Goal: Task Accomplishment & Management: Manage account settings

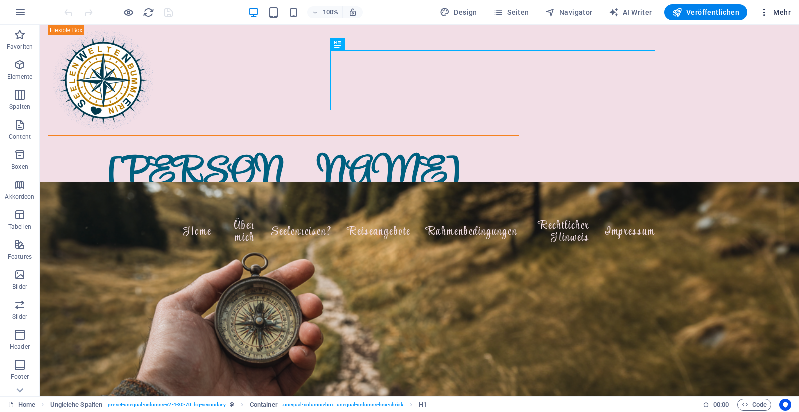
click at [681, 14] on span "Mehr" at bounding box center [774, 12] width 31 height 10
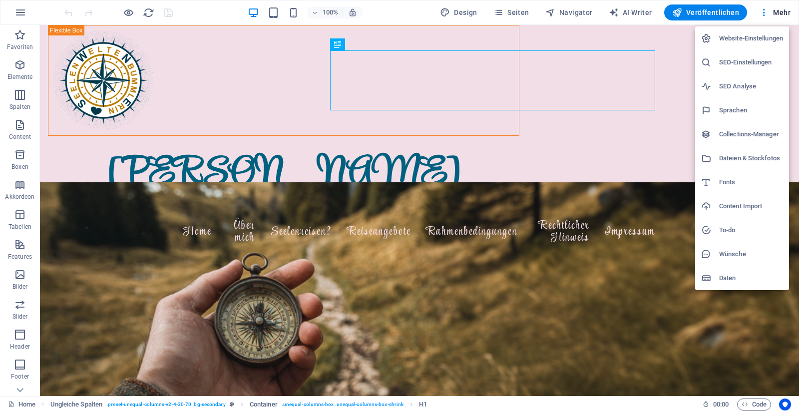
click at [681, 38] on h6 "Website-Einstellungen" at bounding box center [751, 38] width 64 height 12
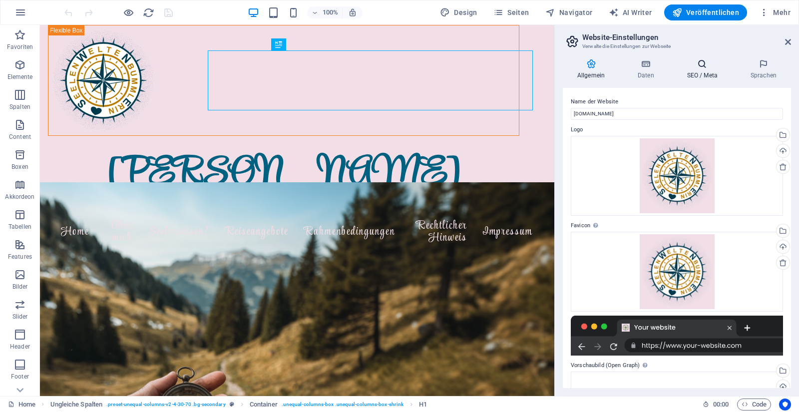
click at [681, 68] on icon at bounding box center [702, 64] width 59 height 10
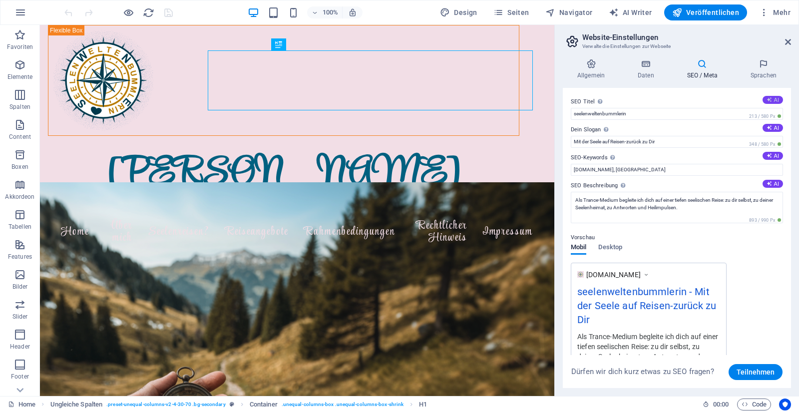
click at [681, 99] on button "AI" at bounding box center [773, 100] width 20 height 8
type input "Mediale Seelenreisen für Heilung"
click at [681, 156] on button "AI" at bounding box center [773, 156] width 20 height 8
type input "mediale Seelenreisen, Trance-Medium, spirituelle Rückführung, emotionale Heilun…"
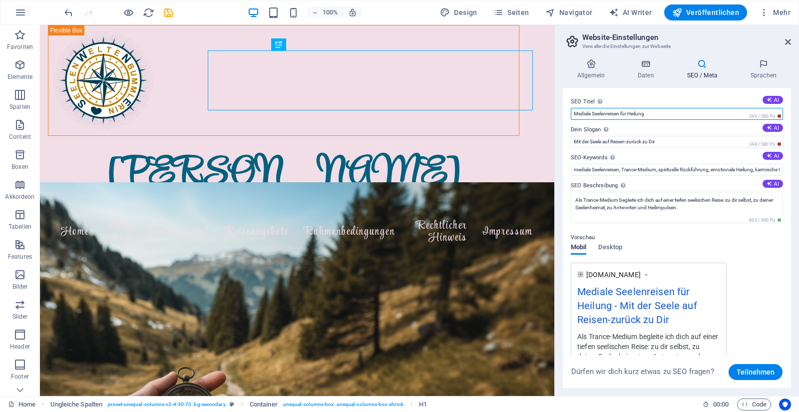
click at [669, 115] on input "Mediale Seelenreisen für Heilung" at bounding box center [677, 114] width 212 height 12
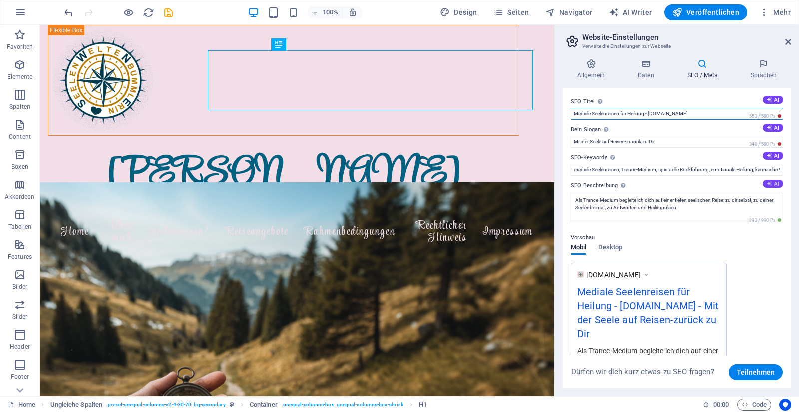
type input "Mediale Seelenreisen für Heilung - [DOMAIN_NAME]"
click at [681, 185] on button "AI" at bounding box center [773, 184] width 20 height 8
type textarea "Erlebe transformative mediale Seelenreisen mit [PERSON_NAME]. Finde Antworten, …"
click at [648, 72] on h4 "Daten" at bounding box center [647, 69] width 49 height 21
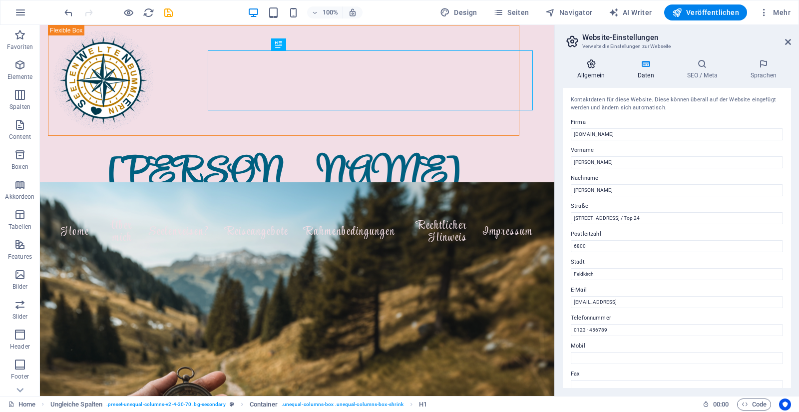
click at [591, 70] on h4 "Allgemein" at bounding box center [593, 69] width 60 height 21
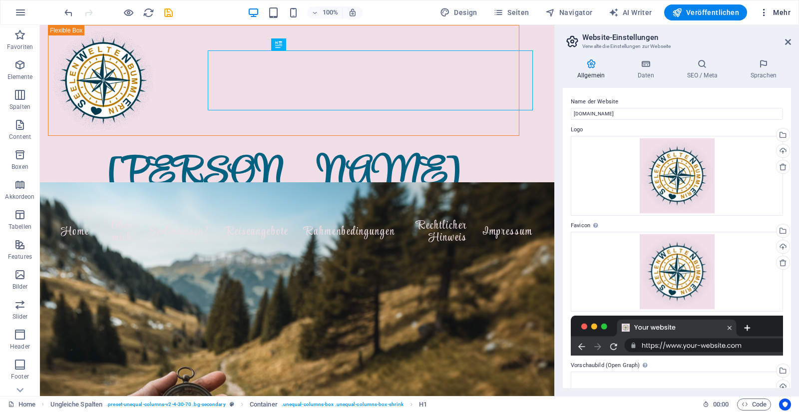
click at [681, 11] on span "Mehr" at bounding box center [774, 12] width 31 height 10
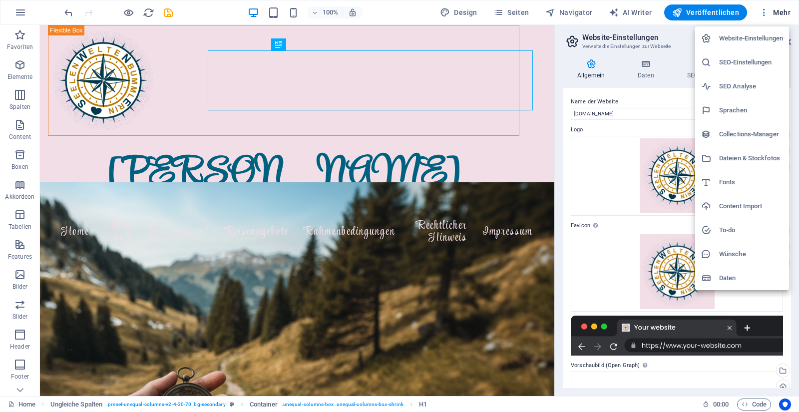
click at [681, 60] on h6 "SEO-Einstellungen" at bounding box center [751, 62] width 64 height 12
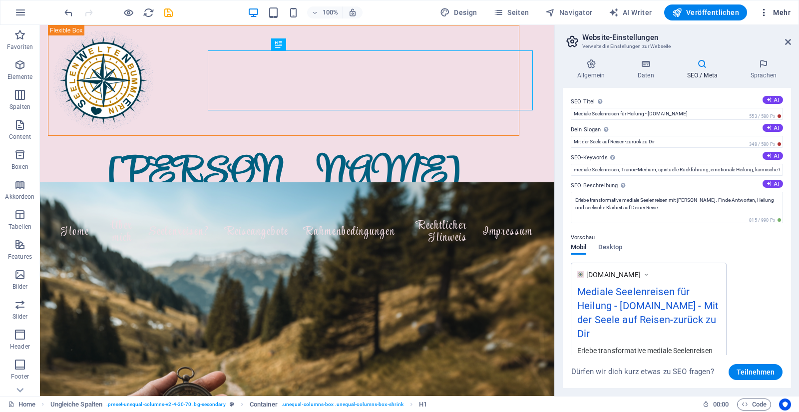
click at [681, 8] on span "Mehr" at bounding box center [774, 12] width 31 height 10
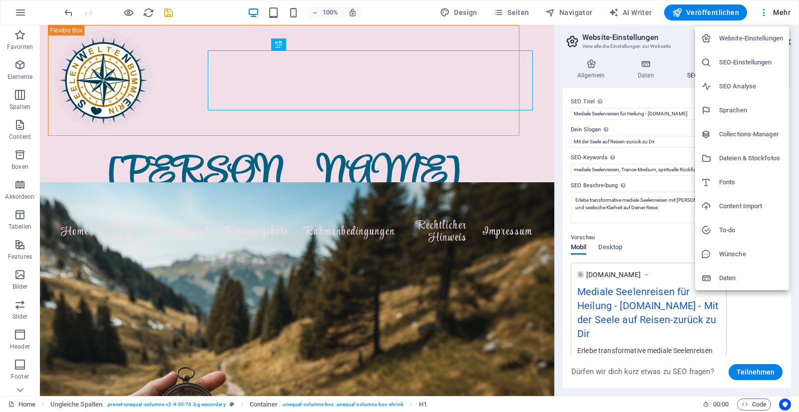
click at [681, 231] on h6 "To-do" at bounding box center [751, 230] width 64 height 12
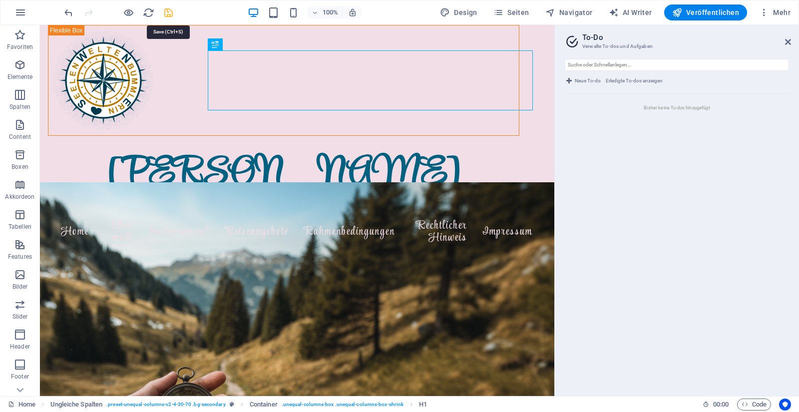
click at [171, 14] on icon "save" at bounding box center [168, 12] width 11 height 11
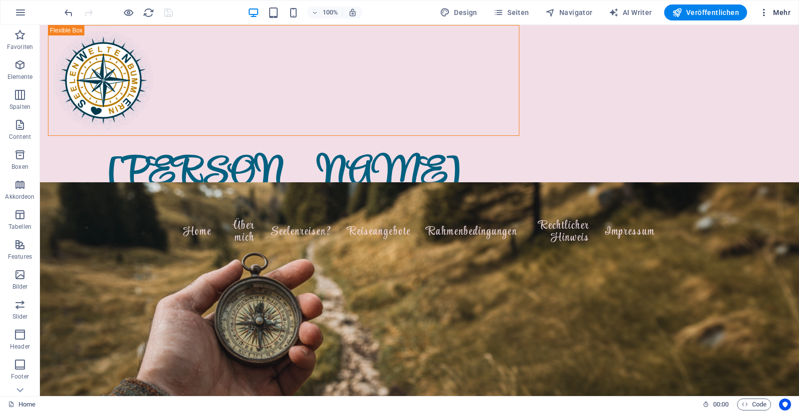
click at [681, 14] on span "Mehr" at bounding box center [774, 12] width 31 height 10
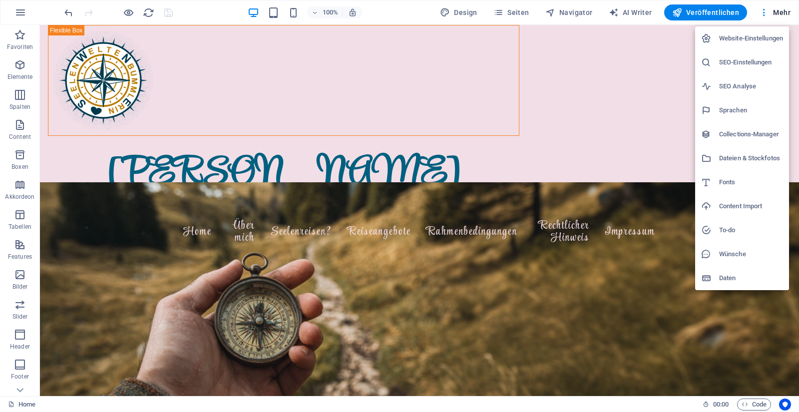
click at [681, 58] on h6 "SEO-Einstellungen" at bounding box center [751, 62] width 64 height 12
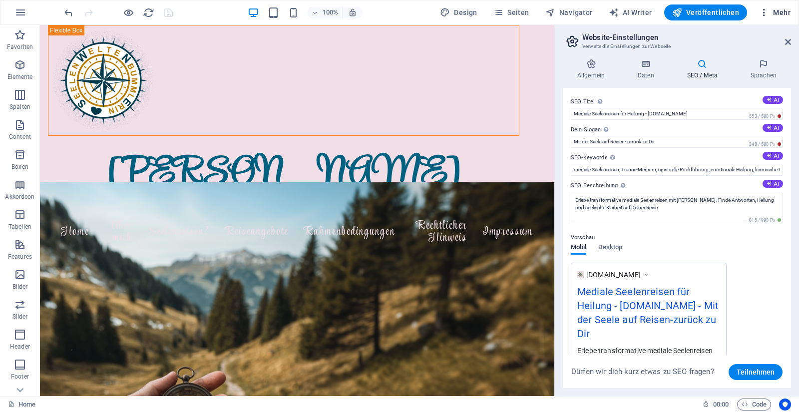
click at [681, 13] on span "Mehr" at bounding box center [774, 12] width 31 height 10
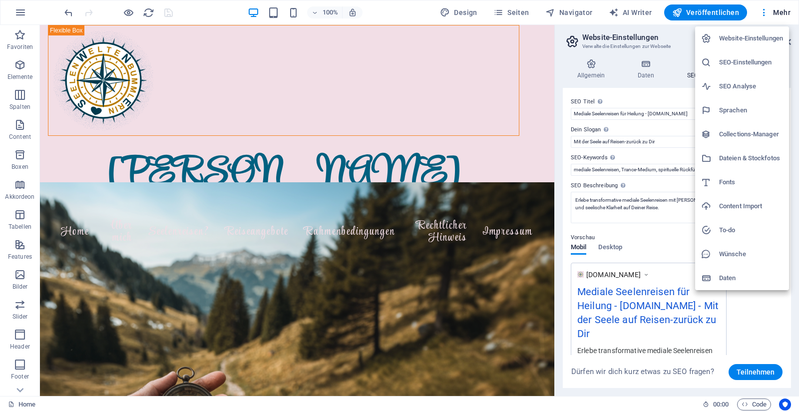
click at [681, 85] on h6 "SEO Analyse" at bounding box center [751, 86] width 64 height 12
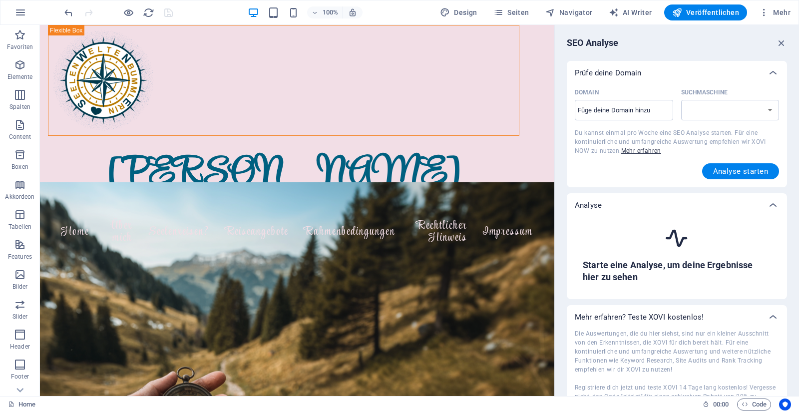
select select "[DOMAIN_NAME]"
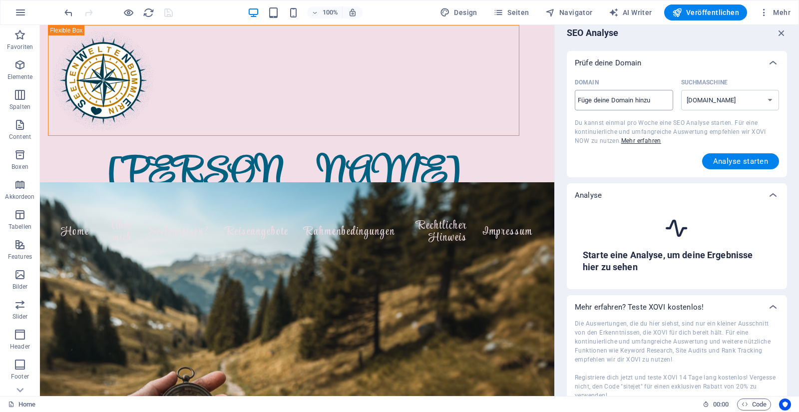
scroll to position [12, 0]
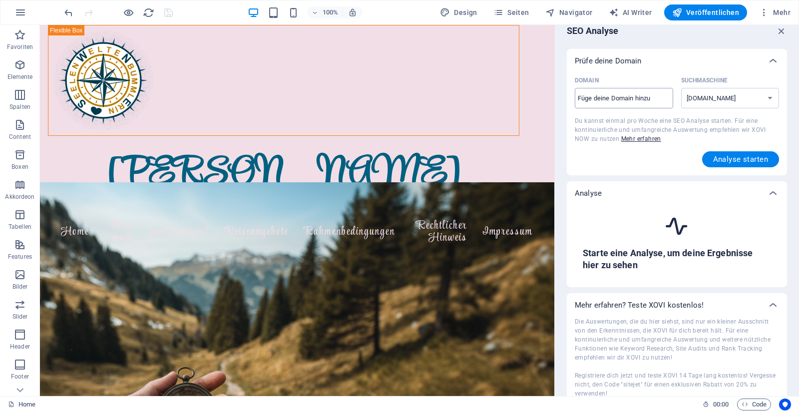
click at [618, 101] on input "Domain ​" at bounding box center [624, 98] width 98 height 16
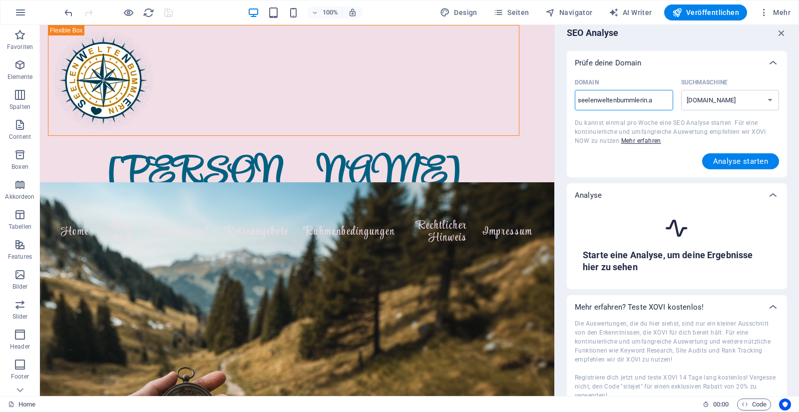
type input "[DOMAIN_NAME]"
select select "[DOMAIN_NAME]"
type input "[DOMAIN_NAME]"
click at [681, 164] on span "Analyse starten" at bounding box center [740, 161] width 55 height 8
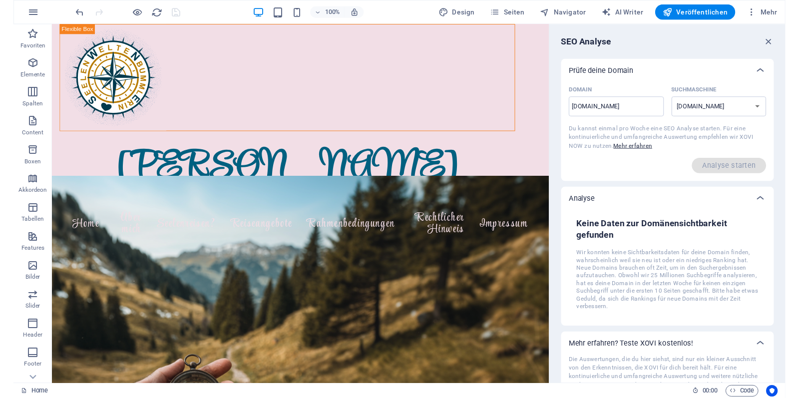
scroll to position [0, 0]
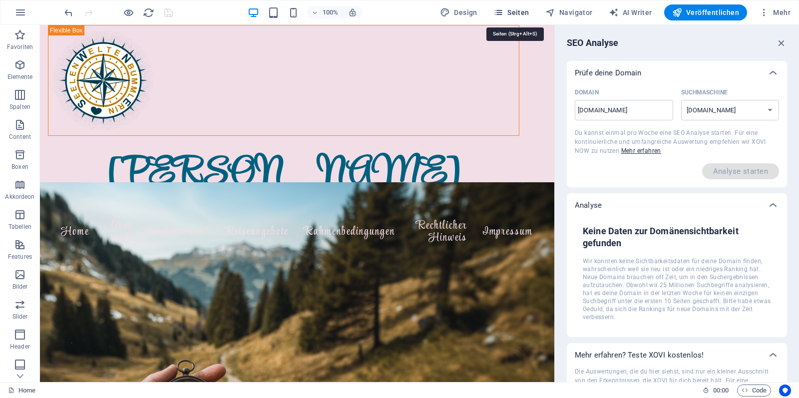
click at [516, 15] on span "Seiten" at bounding box center [511, 12] width 36 height 10
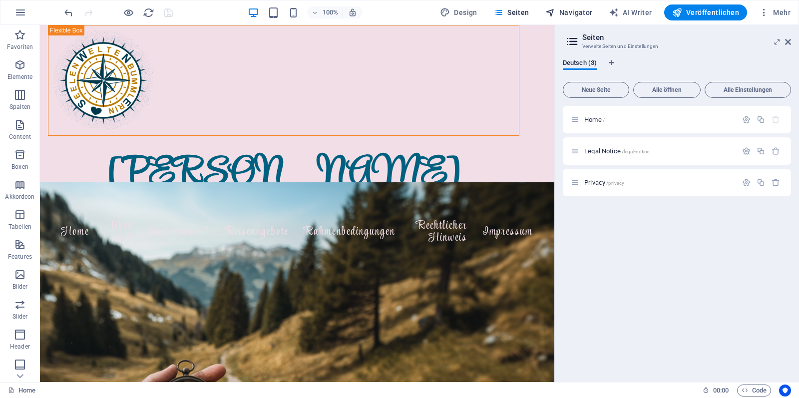
click at [574, 12] on span "Navigator" at bounding box center [568, 12] width 47 height 10
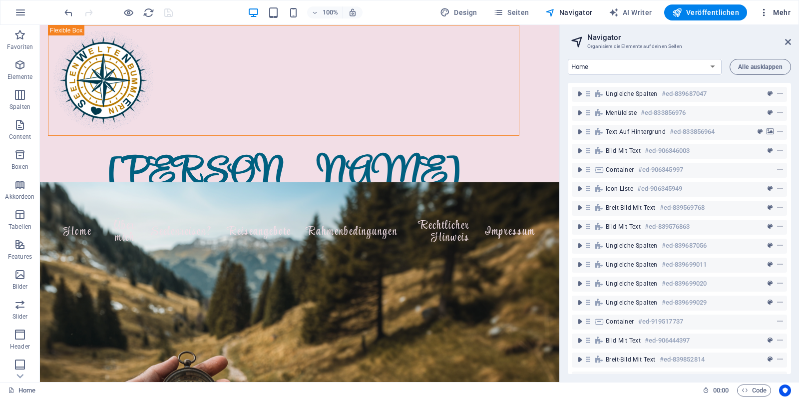
click at [681, 11] on span "Mehr" at bounding box center [774, 12] width 31 height 10
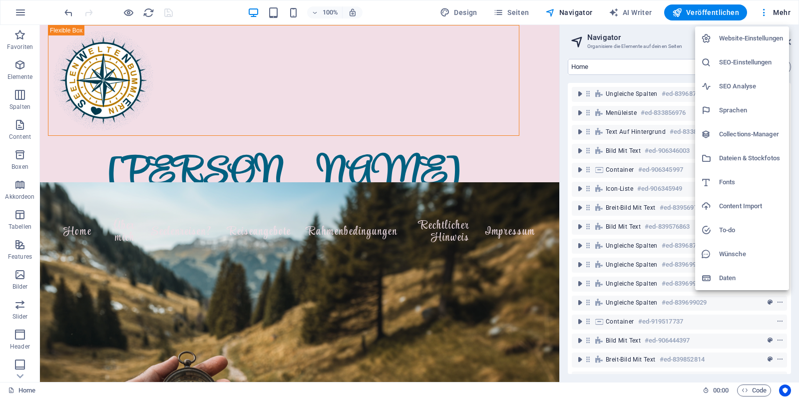
click at [681, 83] on h6 "SEO Analyse" at bounding box center [751, 86] width 64 height 12
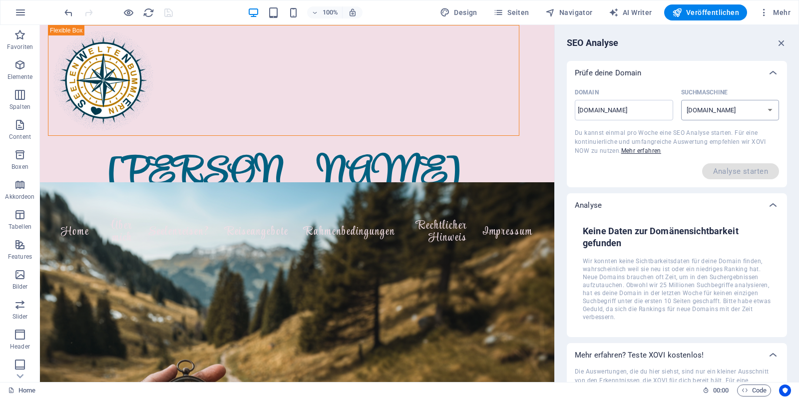
select select "[DOMAIN_NAME]"
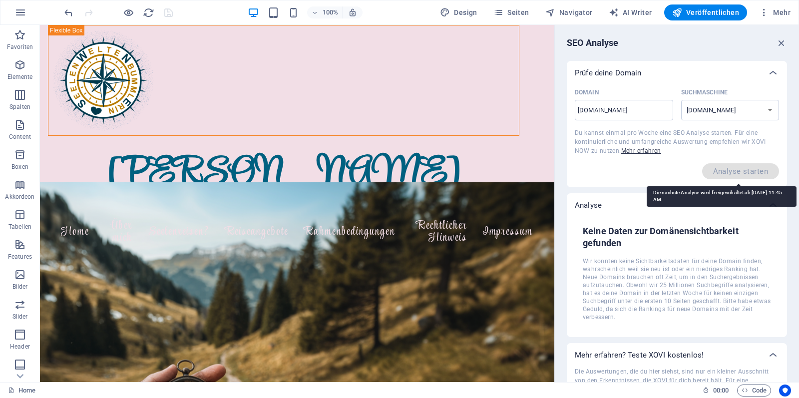
click at [681, 172] on span "Analyse starten" at bounding box center [740, 171] width 77 height 16
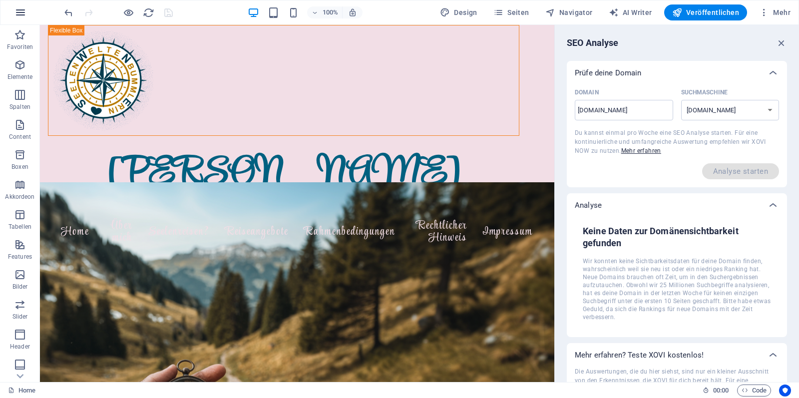
click at [19, 11] on icon "button" at bounding box center [20, 12] width 12 height 12
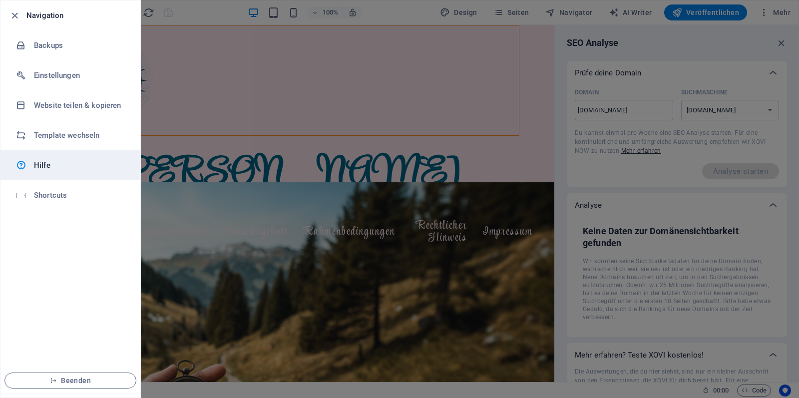
click at [42, 171] on h6 "Hilfe" at bounding box center [80, 165] width 92 height 12
click at [12, 14] on icon "button" at bounding box center [14, 15] width 11 height 11
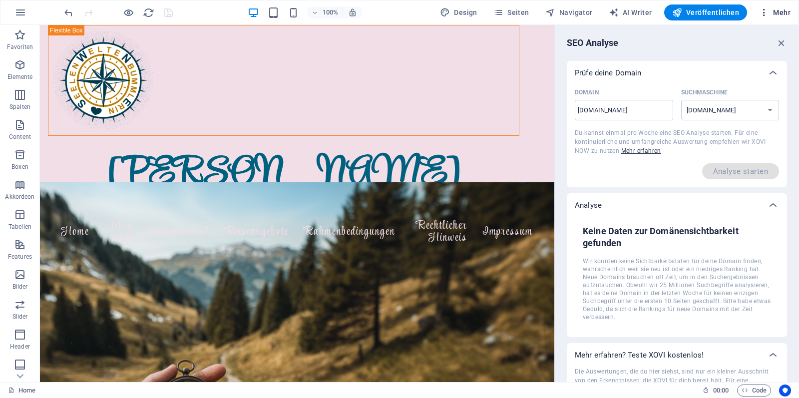
click at [681, 11] on span "Mehr" at bounding box center [774, 12] width 31 height 10
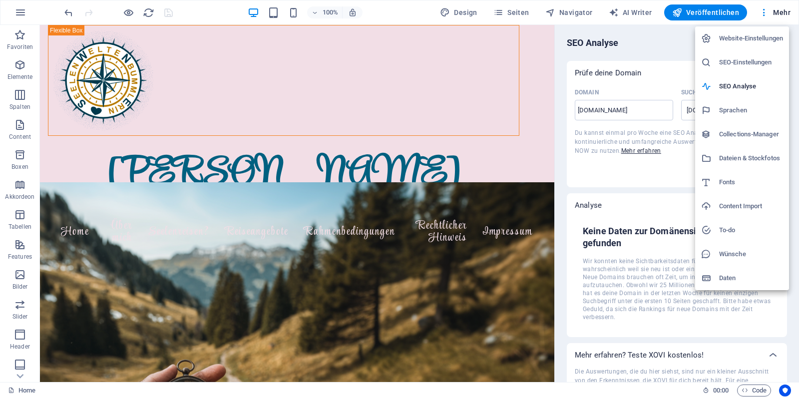
click at [681, 137] on h6 "Collections-Manager" at bounding box center [751, 134] width 64 height 12
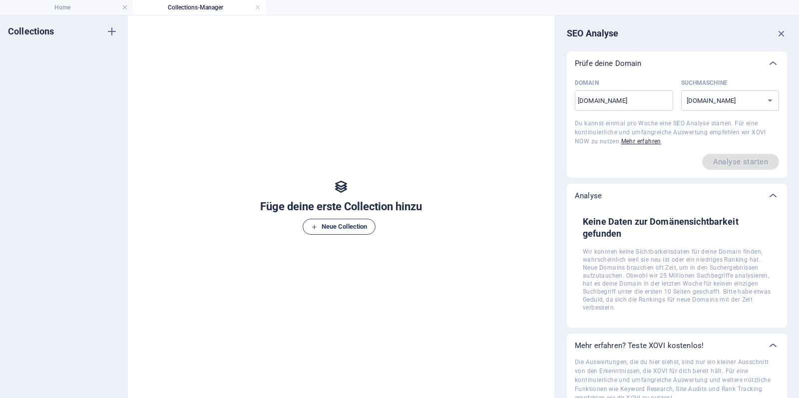
click at [361, 227] on span "Neue Collection" at bounding box center [339, 227] width 56 height 12
type input "sitemap"
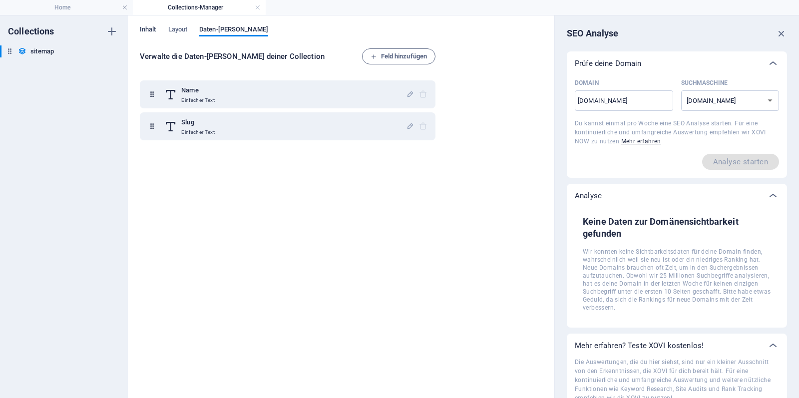
click at [148, 30] on span "Inhalt" at bounding box center [148, 30] width 16 height 14
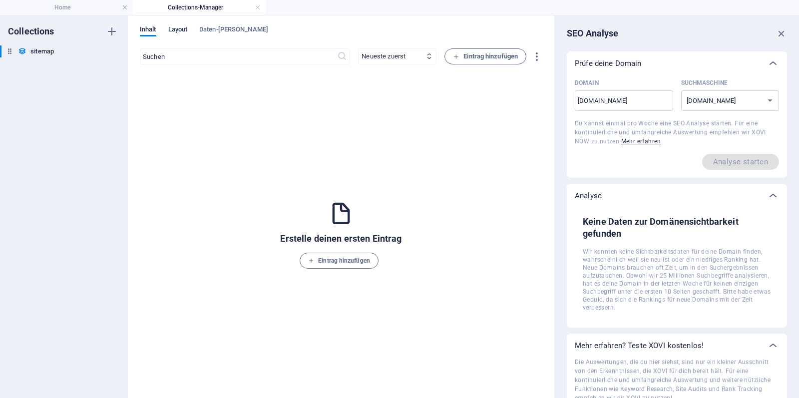
click at [172, 31] on span "Layout" at bounding box center [177, 30] width 19 height 14
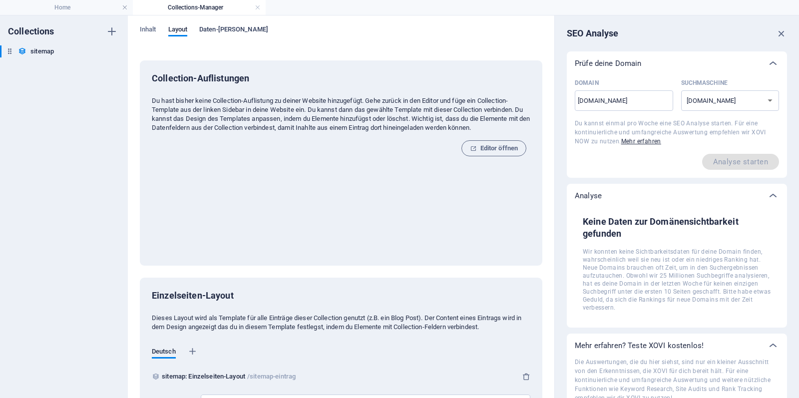
click at [227, 30] on span "Daten-[PERSON_NAME]" at bounding box center [233, 30] width 69 height 14
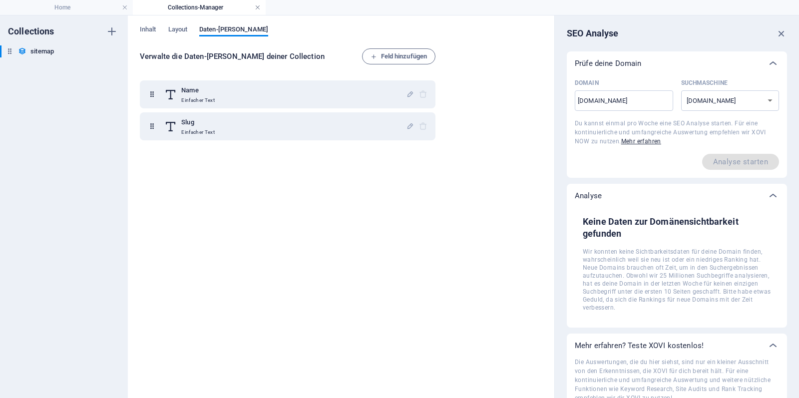
click at [259, 8] on link at bounding box center [258, 7] width 6 height 9
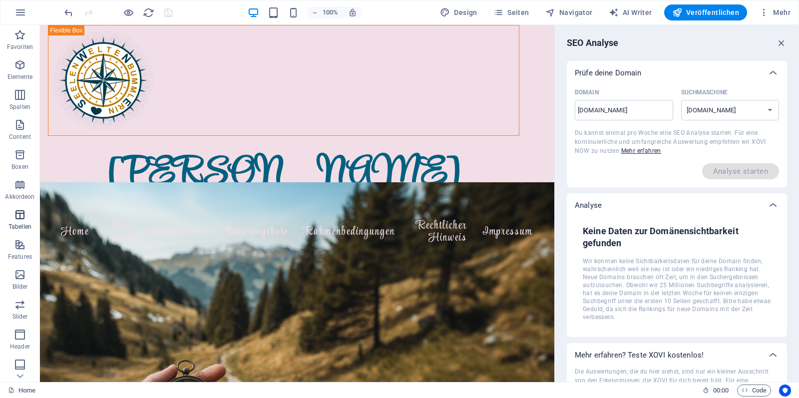
scroll to position [5, 0]
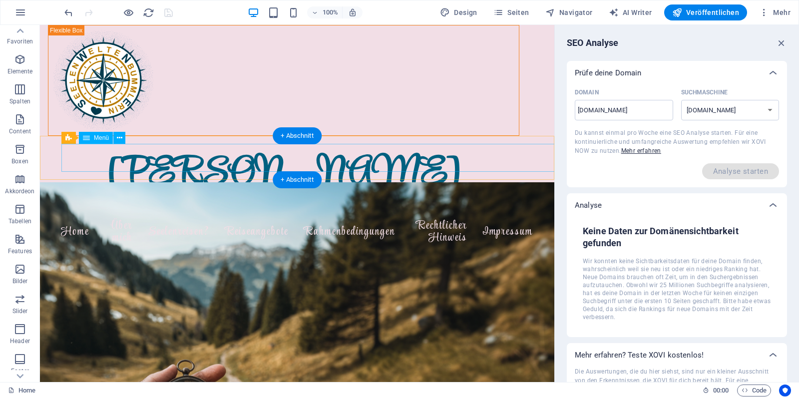
click at [110, 212] on nav "Home Über mich Seelenreisen? Reiseangebote Rahmenbedingungen Rechtlicher Hinwei…" at bounding box center [296, 232] width 471 height 40
click at [118, 139] on icon at bounding box center [119, 138] width 5 height 10
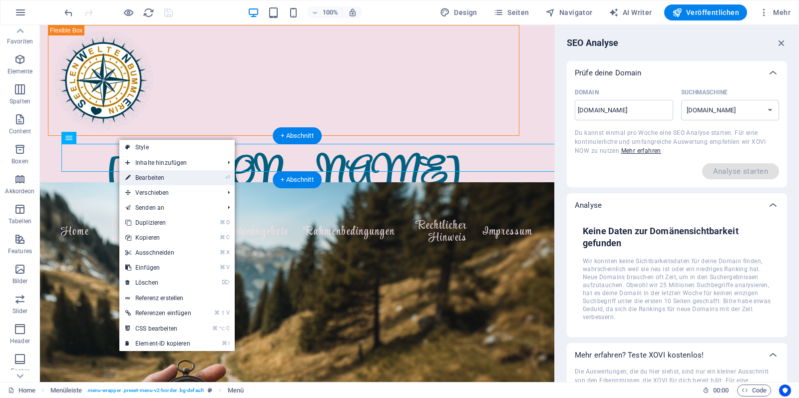
click at [157, 180] on link "⏎ Bearbeiten" at bounding box center [158, 177] width 78 height 15
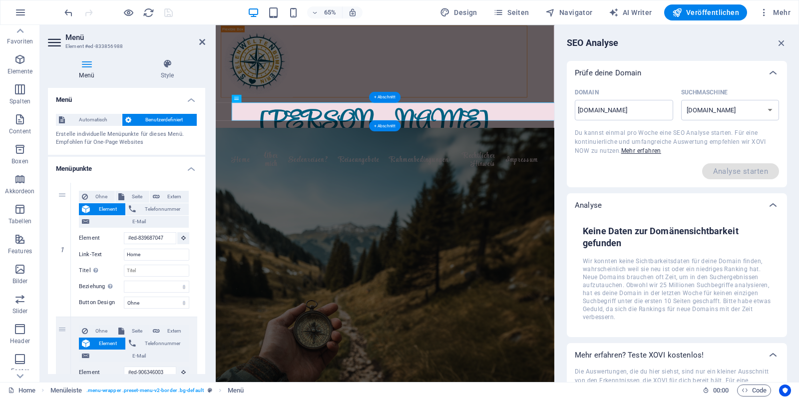
scroll to position [0, 0]
